Goal: Task Accomplishment & Management: Complete application form

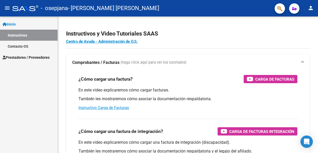
click at [20, 58] on span "Prestadores / Proveedores" at bounding box center [26, 58] width 47 height 6
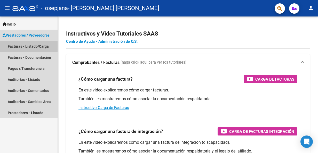
click at [20, 48] on link "Facturas - Listado/Carga" at bounding box center [29, 46] width 58 height 11
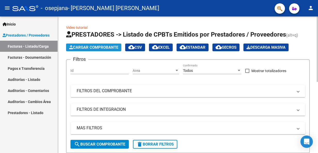
click at [96, 45] on span "Cargar Comprobante" at bounding box center [93, 47] width 49 height 5
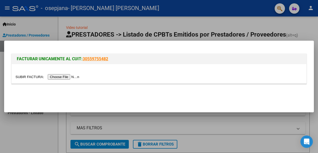
click at [69, 77] on input "file" at bounding box center [47, 76] width 65 height 5
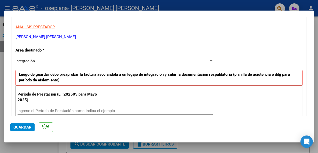
scroll to position [103, 0]
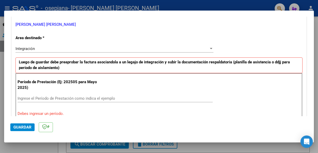
click at [89, 96] on input "Ingrese el Período de Prestación como indica el ejemplo" at bounding box center [115, 98] width 195 height 5
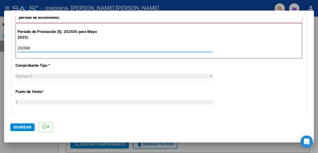
scroll to position [155, 0]
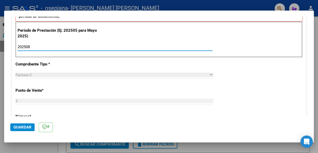
type input "202508"
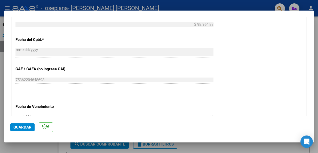
scroll to position [309, 0]
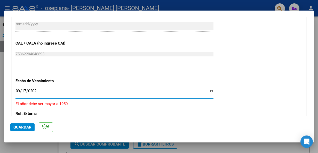
type input "[DATE]"
click at [20, 93] on input "[DATE]" at bounding box center [114, 93] width 198 height 8
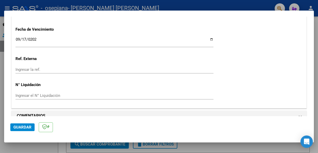
scroll to position [368, 0]
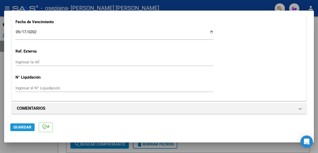
click at [25, 128] on span "Guardar" at bounding box center [22, 127] width 18 height 5
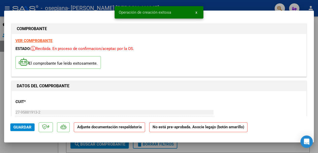
click at [106, 128] on strong "Adjunte documentación respaldatoria" at bounding box center [109, 127] width 64 height 5
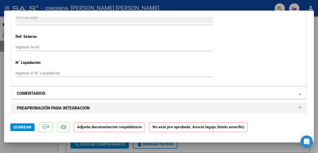
scroll to position [413, 0]
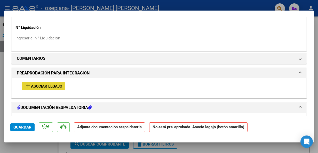
click at [57, 86] on span "Asociar Legajo" at bounding box center [46, 86] width 31 height 5
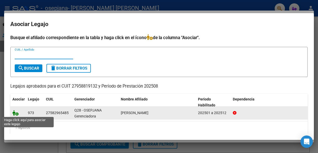
click at [14, 113] on icon at bounding box center [15, 113] width 6 height 6
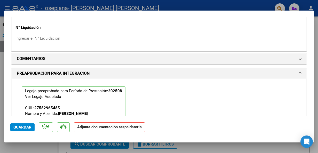
scroll to position [452, 0]
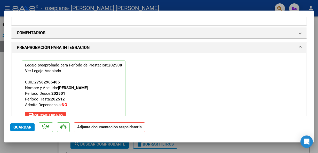
click at [96, 129] on strong "Adjunte documentación respaldatoria" at bounding box center [109, 127] width 64 height 5
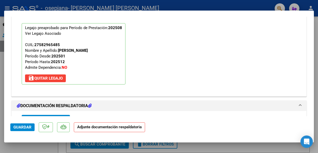
scroll to position [555, 0]
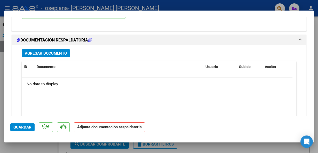
click at [53, 52] on span "Agregar Documento" at bounding box center [46, 53] width 42 height 5
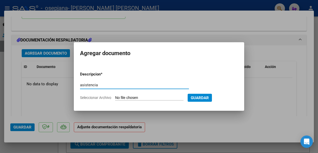
type input "asistencia"
click at [175, 97] on input "Seleccionar Archivo" at bounding box center [149, 98] width 68 height 5
type input "C:\fakepath\[PERSON_NAME] agosto.pdf"
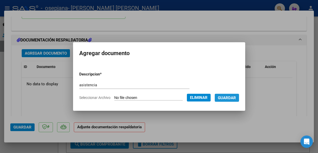
click at [236, 96] on span "Guardar" at bounding box center [227, 98] width 18 height 5
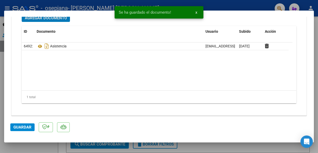
scroll to position [592, 0]
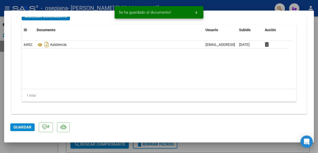
click at [17, 127] on span "Guardar" at bounding box center [22, 127] width 18 height 5
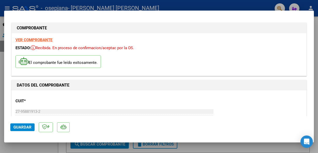
scroll to position [0, 0]
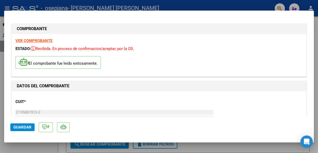
click at [269, 145] on div at bounding box center [159, 76] width 318 height 153
type input "$ 0,00"
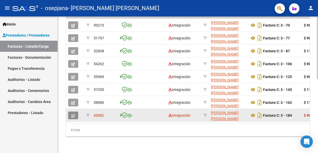
click at [72, 114] on icon "button" at bounding box center [73, 116] width 4 height 4
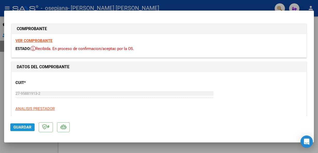
click at [23, 127] on span "Guardar" at bounding box center [22, 127] width 18 height 5
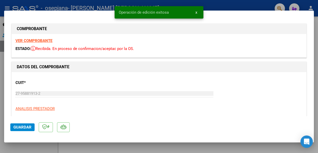
click at [95, 148] on div at bounding box center [159, 76] width 318 height 153
type input "$ 0,00"
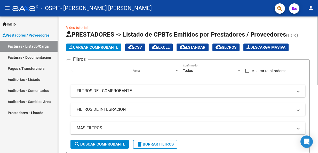
click at [108, 47] on span "Cargar Comprobante" at bounding box center [93, 47] width 49 height 5
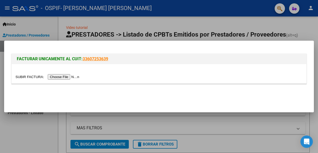
click at [65, 77] on input "file" at bounding box center [47, 76] width 65 height 5
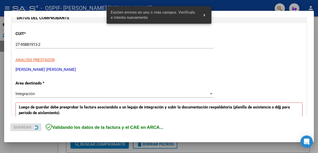
scroll to position [119, 0]
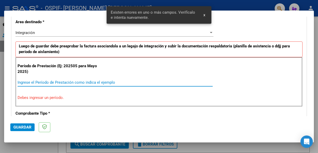
click at [77, 80] on input "Ingrese el Período de Prestación como indica el ejemplo" at bounding box center [115, 82] width 195 height 5
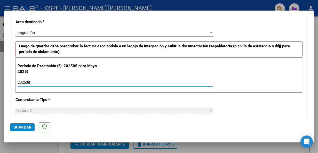
type input "202508"
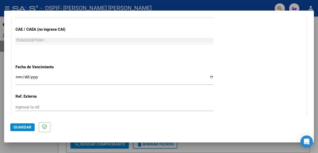
scroll to position [325, 0]
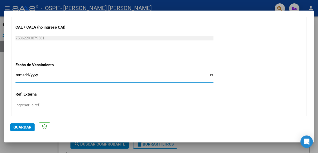
click at [19, 73] on input "Ingresar la fecha" at bounding box center [114, 77] width 198 height 8
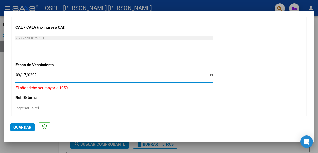
type input "[DATE]"
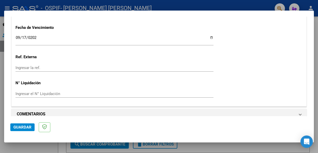
scroll to position [368, 0]
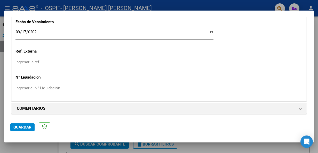
click at [25, 126] on span "Guardar" at bounding box center [22, 127] width 18 height 5
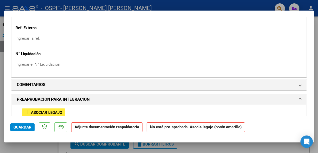
scroll to position [387, 0]
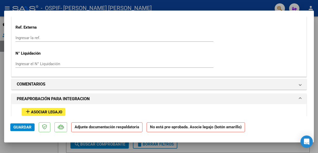
click at [52, 112] on span "Asociar Legajo" at bounding box center [46, 112] width 31 height 5
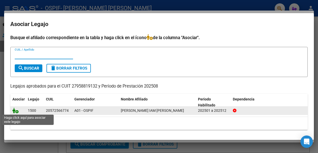
click at [16, 111] on icon at bounding box center [15, 111] width 6 height 6
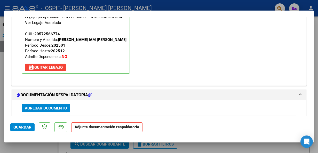
scroll to position [529, 0]
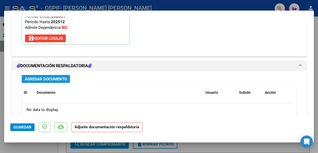
click at [53, 78] on span "Agregar Documento" at bounding box center [46, 79] width 42 height 5
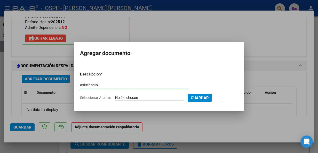
type input "asistencia"
click at [129, 98] on input "Seleccionar Archivo" at bounding box center [149, 98] width 68 height 5
type input "C:\fakepath\ponce agosto.pdf"
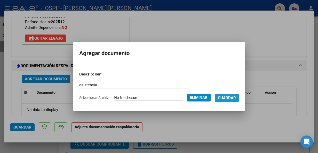
click at [234, 98] on span "Guardar" at bounding box center [227, 98] width 18 height 5
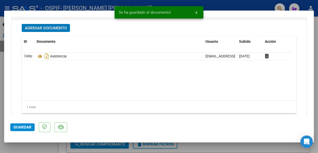
scroll to position [581, 0]
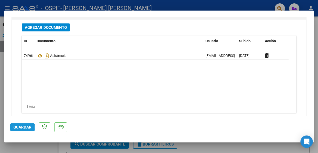
click at [16, 127] on span "Guardar" at bounding box center [22, 127] width 18 height 5
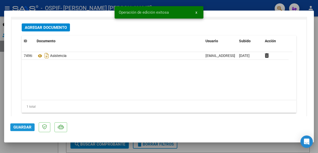
click at [21, 129] on span "Guardar" at bounding box center [22, 127] width 18 height 5
click at [217, 146] on div at bounding box center [159, 76] width 318 height 153
type input "$ 0,00"
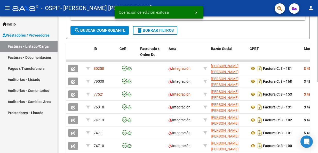
scroll to position [129, 0]
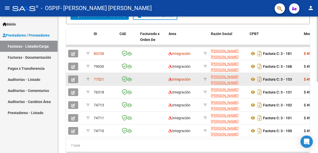
click at [73, 77] on span "button" at bounding box center [73, 79] width 4 height 5
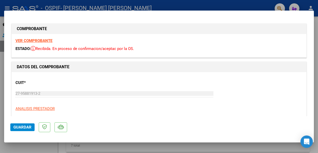
click at [100, 152] on div at bounding box center [159, 76] width 318 height 153
type input "$ 0,00"
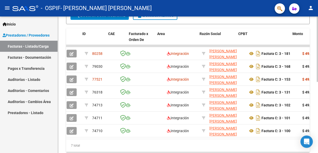
scroll to position [0, 0]
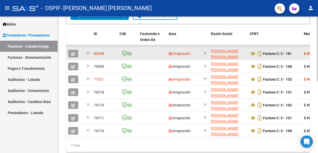
click at [73, 53] on icon "button" at bounding box center [73, 54] width 4 height 4
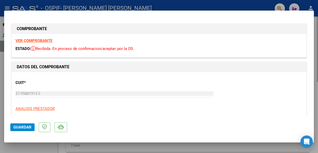
click at [109, 147] on div at bounding box center [159, 76] width 318 height 153
type input "$ 0,00"
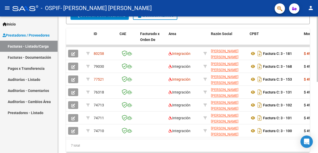
scroll to position [148, 0]
